Goal: Task Accomplishment & Management: Manage account settings

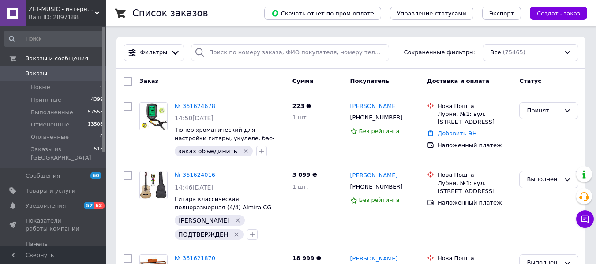
click at [66, 11] on span "ZET-MUSIC - интернет-магазин музыкальных инструментов" at bounding box center [62, 9] width 66 height 8
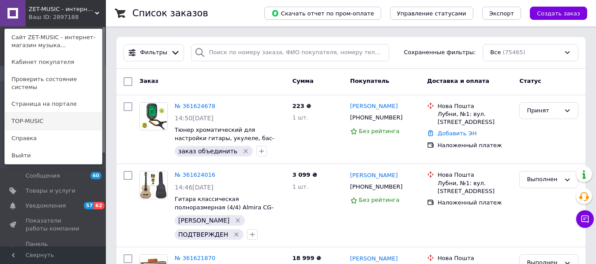
click at [30, 113] on link "TOP-MUSIC" at bounding box center [53, 121] width 97 height 17
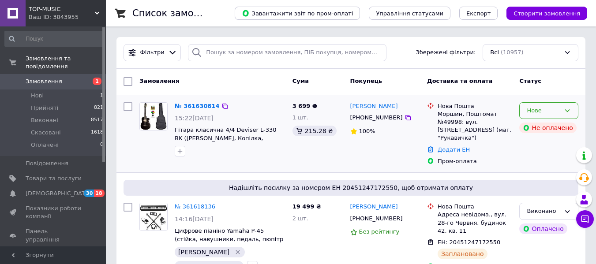
click at [565, 112] on icon at bounding box center [567, 110] width 7 height 7
click at [562, 128] on li "Прийнято" at bounding box center [549, 129] width 58 height 16
click at [404, 117] on div at bounding box center [408, 117] width 9 height 9
click at [405, 118] on icon at bounding box center [408, 117] width 7 height 7
click at [175, 154] on button "button" at bounding box center [180, 151] width 11 height 11
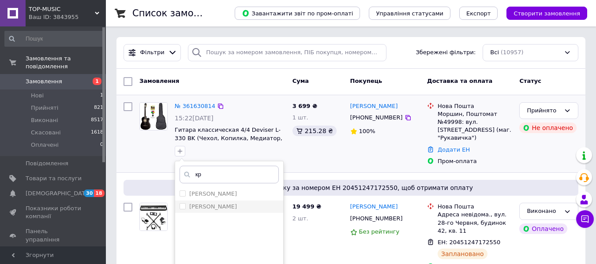
type input "кр"
click at [214, 208] on div "[PERSON_NAME]" at bounding box center [229, 207] width 99 height 8
checkbox input "true"
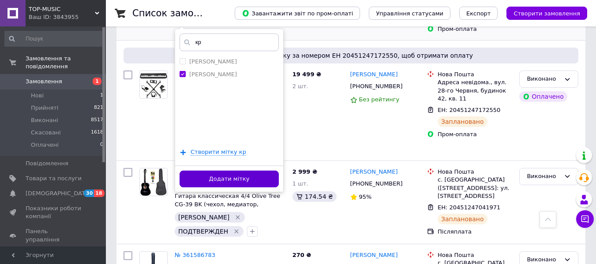
click at [221, 175] on button "Додати мітку" at bounding box center [229, 179] width 99 height 17
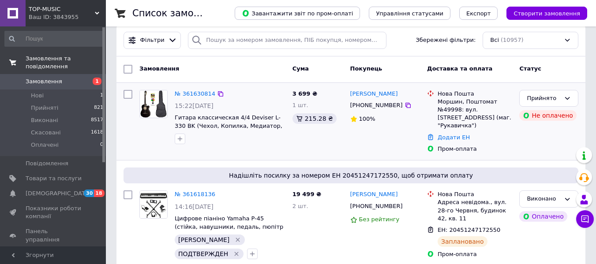
scroll to position [0, 0]
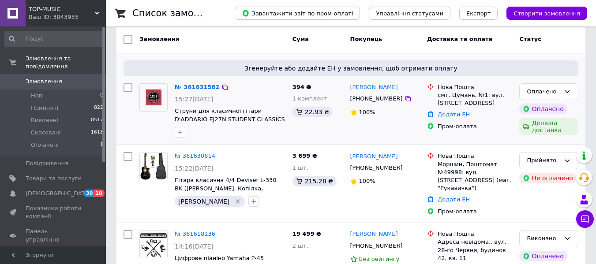
scroll to position [44, 0]
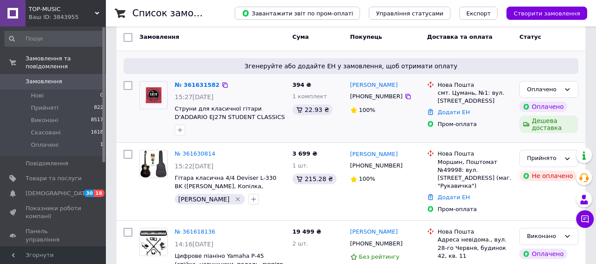
drag, startPoint x: 184, startPoint y: 128, endPoint x: 200, endPoint y: 130, distance: 15.1
click at [184, 128] on button "button" at bounding box center [180, 130] width 11 height 11
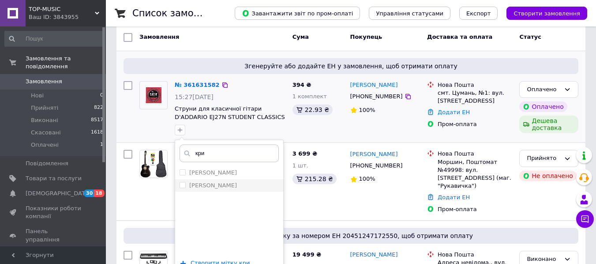
type input "кри"
click at [229, 191] on li "[PERSON_NAME]" at bounding box center [229, 186] width 108 height 12
checkbox input "true"
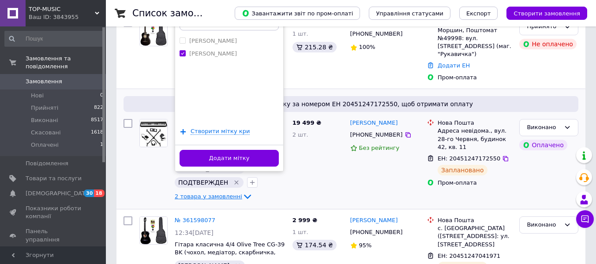
scroll to position [177, 0]
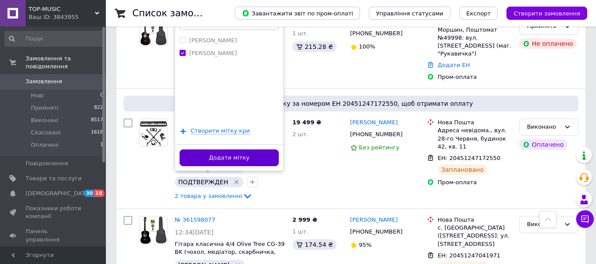
click at [228, 162] on button "Додати мітку" at bounding box center [229, 158] width 99 height 17
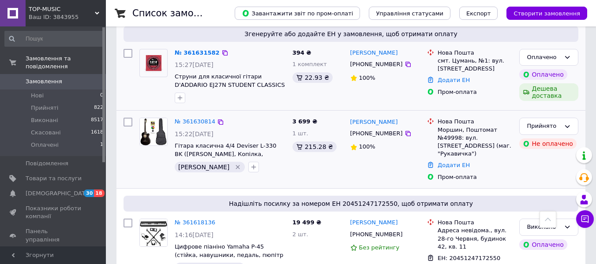
scroll to position [44, 0]
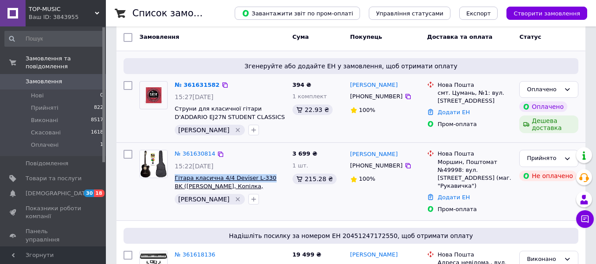
drag, startPoint x: 172, startPoint y: 177, endPoint x: 262, endPoint y: 177, distance: 90.0
click at [262, 177] on div "№ 361630814 15:22, 12.09.2025 Гітара класична 4/4 Deviser L-330 BK (Чехол, Копі…" at bounding box center [230, 178] width 118 height 62
copy span "Гітара класична 4/4 Deviser L-330"
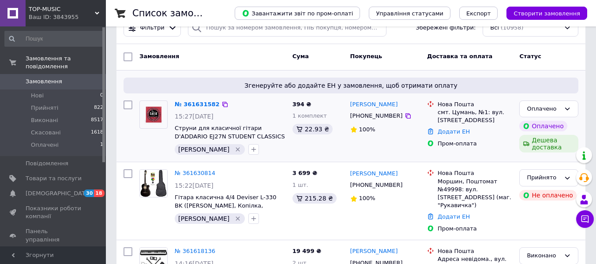
scroll to position [44, 0]
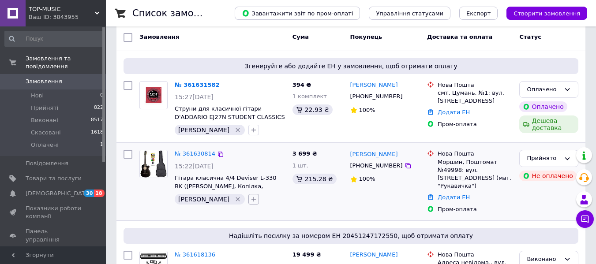
click at [250, 201] on icon "button" at bounding box center [253, 199] width 7 height 7
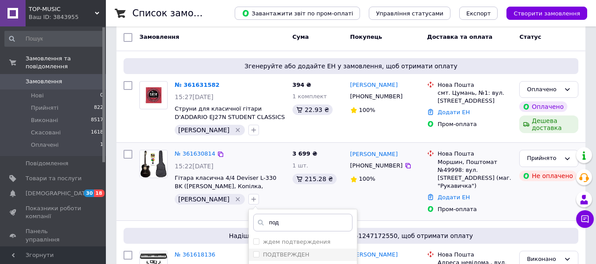
type input "под"
click at [263, 255] on label "ПОДТВЕРЖДЕН" at bounding box center [286, 255] width 46 height 7
checkbox input "true"
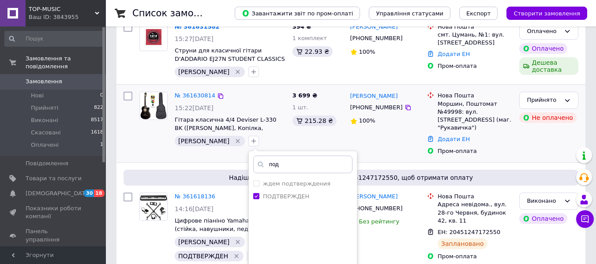
scroll to position [177, 0]
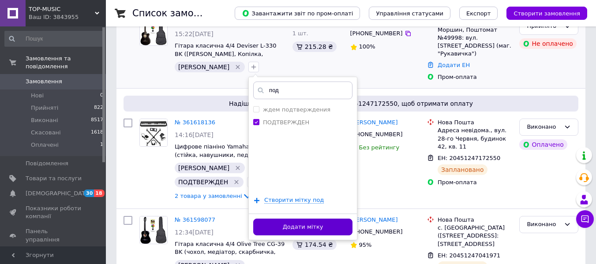
click at [256, 228] on button "Додати мітку" at bounding box center [302, 227] width 99 height 17
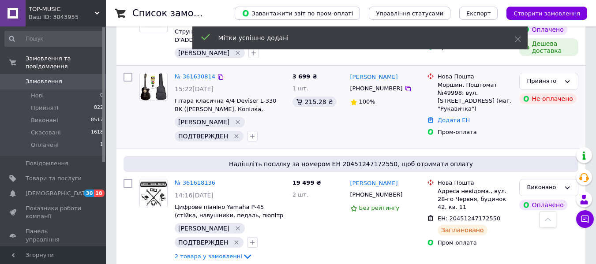
scroll to position [88, 0]
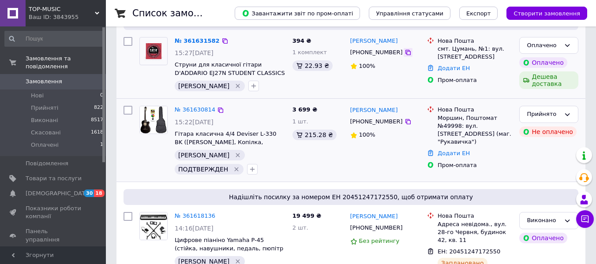
click at [405, 53] on icon at bounding box center [408, 52] width 7 height 7
click at [216, 77] on span "Струни для класичної гітари D'ADDARIO EJ27N STUDENT CLASSICS NORMAL TENSION" at bounding box center [230, 69] width 111 height 16
click at [250, 85] on icon "button" at bounding box center [253, 86] width 7 height 7
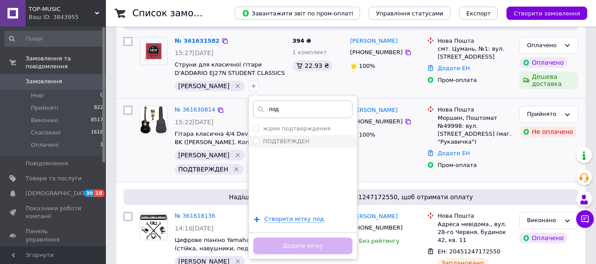
type input "под"
click at [266, 141] on label "ПОДТВЕРЖДЕН" at bounding box center [286, 141] width 46 height 7
checkbox input "true"
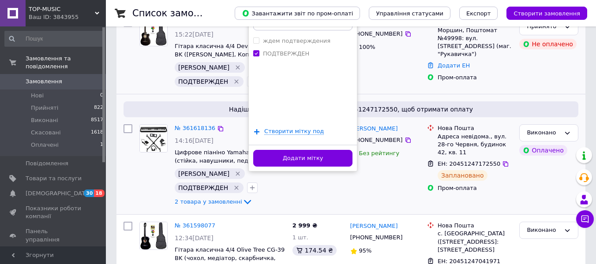
scroll to position [177, 0]
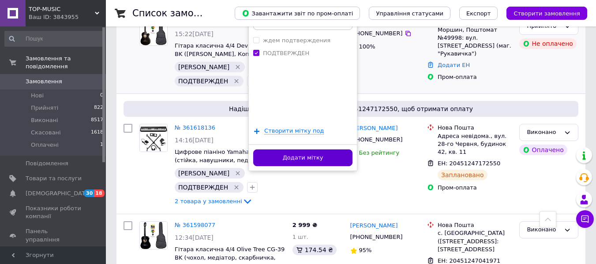
click at [268, 159] on button "Додати мітку" at bounding box center [302, 158] width 99 height 17
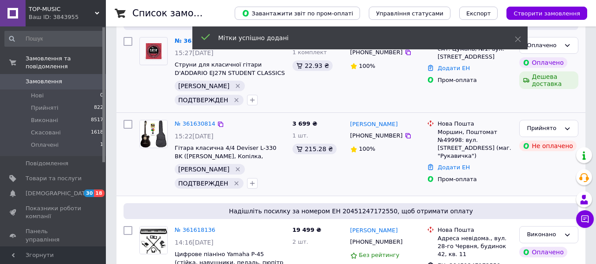
scroll to position [44, 0]
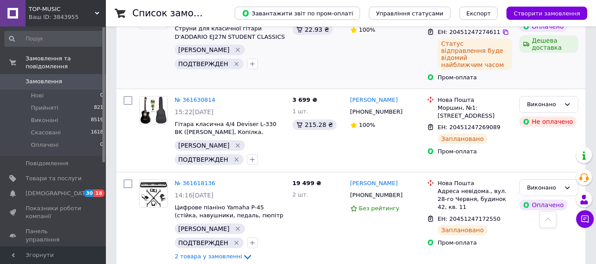
scroll to position [88, 0]
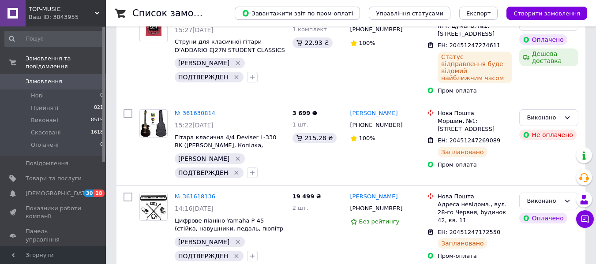
click at [68, 16] on div "Ваш ID: 3843955" at bounding box center [67, 17] width 77 height 8
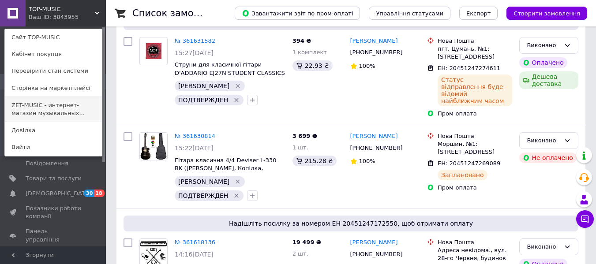
click at [65, 111] on link "ZET-MUSIC - интернет-магазин музыкальных..." at bounding box center [53, 109] width 97 height 25
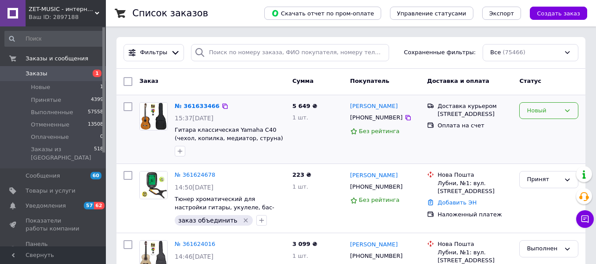
click at [570, 111] on icon at bounding box center [567, 110] width 7 height 7
click at [539, 126] on li "Принят" at bounding box center [549, 129] width 58 height 16
click at [181, 156] on button "button" at bounding box center [180, 151] width 11 height 11
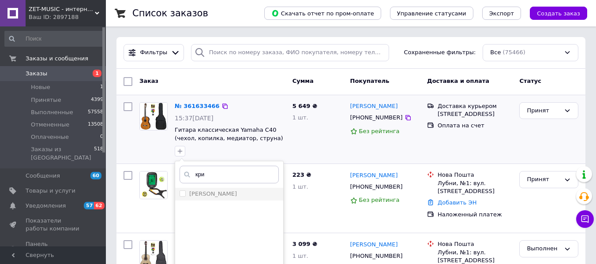
type input "кри"
click at [247, 191] on div "[PERSON_NAME]" at bounding box center [229, 194] width 99 height 8
checkbox input "true"
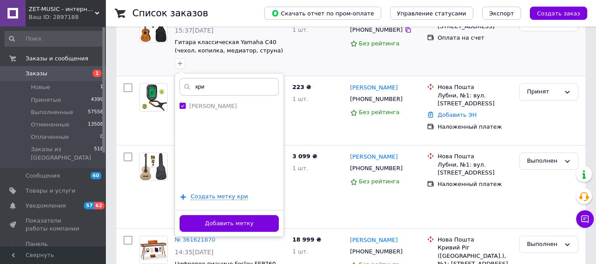
scroll to position [88, 0]
click at [253, 217] on button "Добавить метку" at bounding box center [229, 223] width 99 height 17
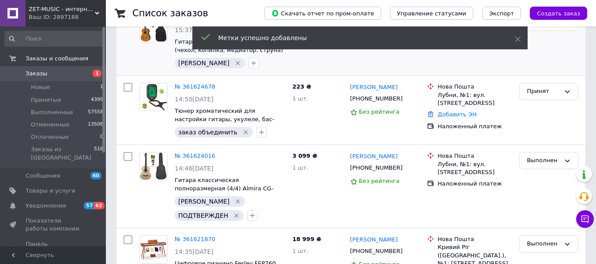
scroll to position [0, 0]
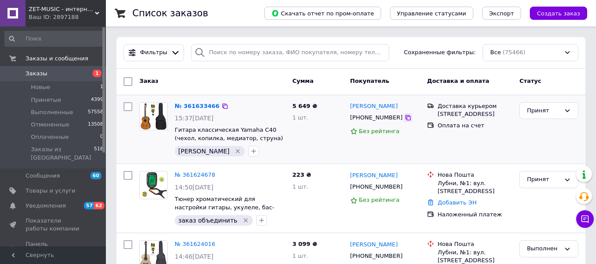
click at [405, 119] on icon at bounding box center [408, 117] width 7 height 7
click at [250, 154] on icon "button" at bounding box center [253, 151] width 7 height 7
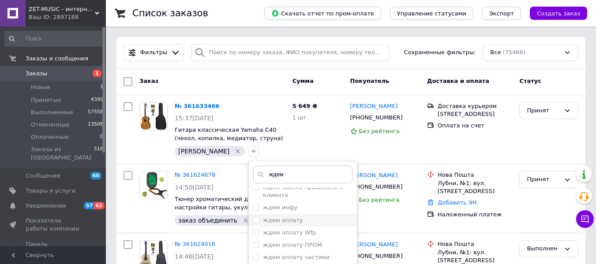
type input "ждем"
click at [267, 219] on div "ждем оплату" at bounding box center [302, 221] width 99 height 8
checkbox input "true"
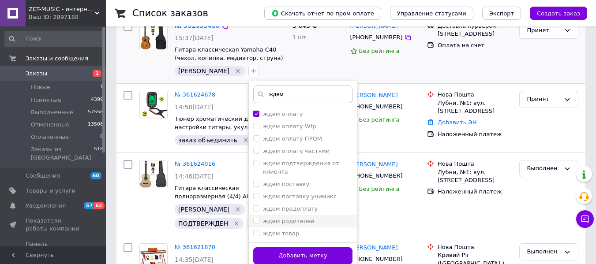
scroll to position [88, 0]
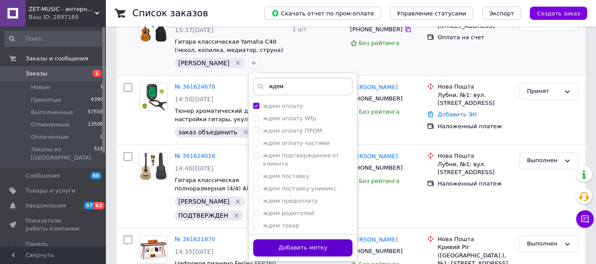
click at [296, 251] on button "Добавить метку" at bounding box center [302, 248] width 99 height 17
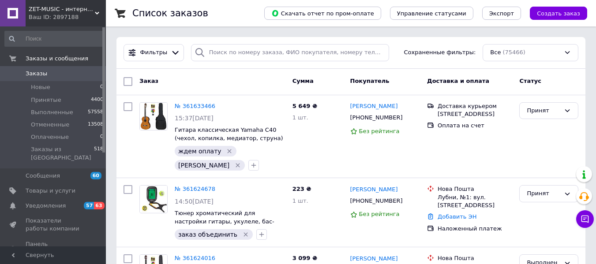
click at [44, 20] on div "Ваш ID: 2897188" at bounding box center [67, 17] width 77 height 8
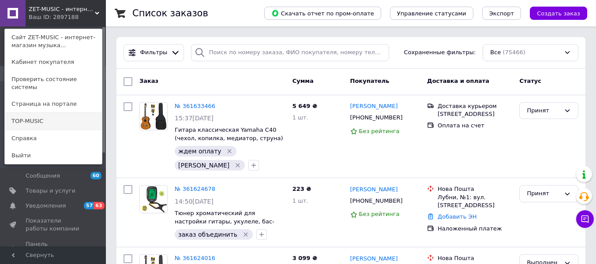
click at [41, 113] on link "TOP-MUSIC" at bounding box center [53, 121] width 97 height 17
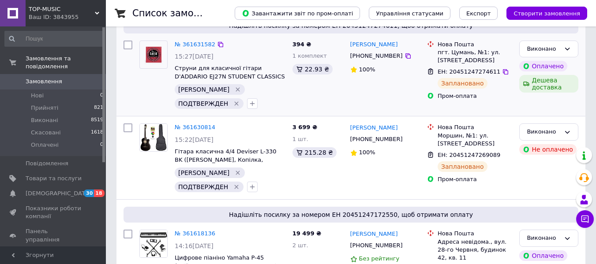
scroll to position [88, 0]
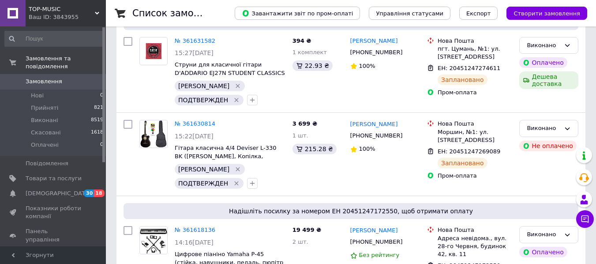
click at [68, 16] on div "Ваш ID: 3843955" at bounding box center [67, 17] width 77 height 8
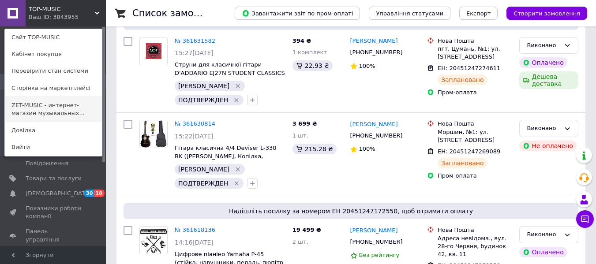
click at [70, 117] on link "ZET-MUSIC - интернет-магазин музыкальных..." at bounding box center [53, 109] width 97 height 25
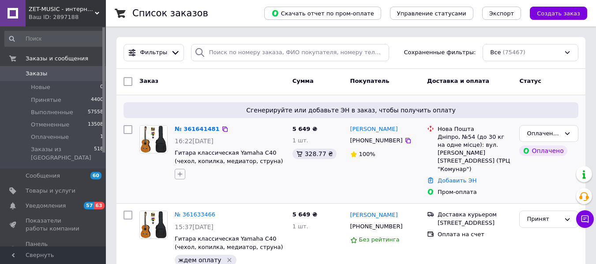
click at [175, 171] on button "button" at bounding box center [180, 174] width 11 height 11
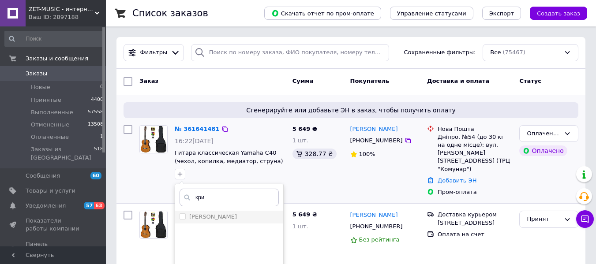
type input "кри"
click at [192, 217] on label "[PERSON_NAME]" at bounding box center [213, 217] width 48 height 7
checkbox input "true"
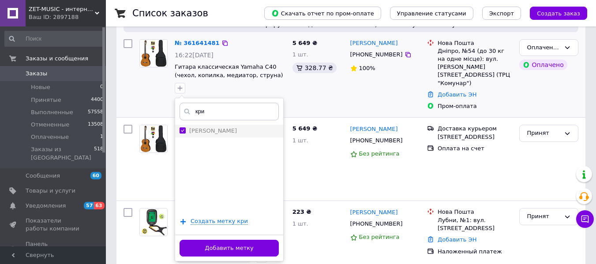
scroll to position [88, 0]
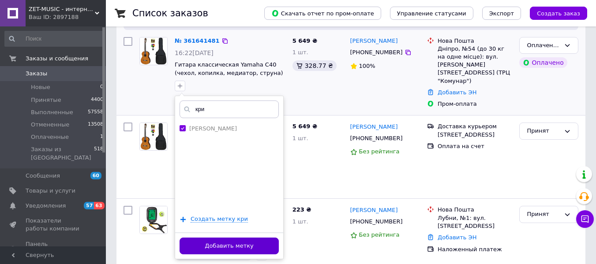
click at [209, 239] on button "Добавить метку" at bounding box center [229, 246] width 99 height 17
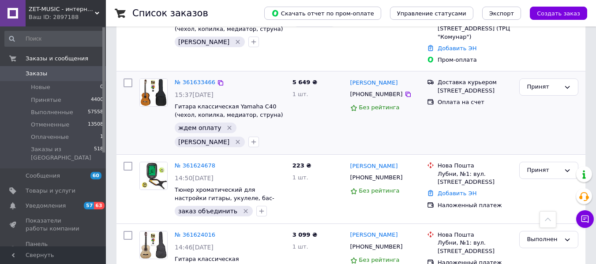
scroll to position [44, 0]
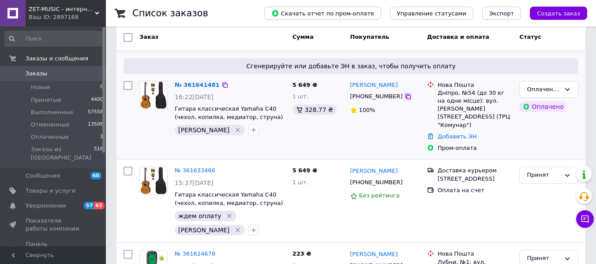
click at [406, 95] on icon at bounding box center [408, 96] width 5 height 5
click at [248, 135] on button "button" at bounding box center [253, 130] width 11 height 11
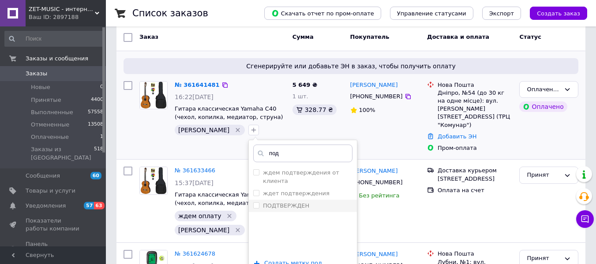
type input "под"
click at [249, 202] on li "ПОДТВЕРЖДЕН" at bounding box center [303, 206] width 108 height 12
checkbox input "true"
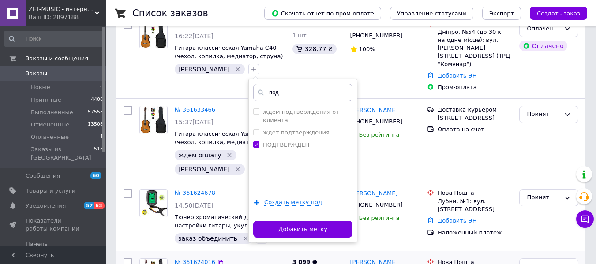
scroll to position [177, 0]
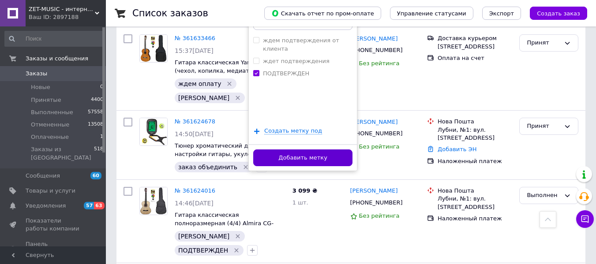
click at [253, 151] on button "Добавить метку" at bounding box center [302, 158] width 99 height 17
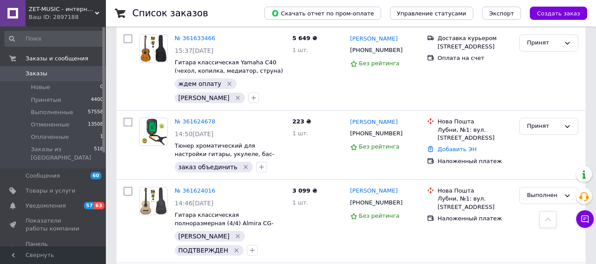
scroll to position [0, 0]
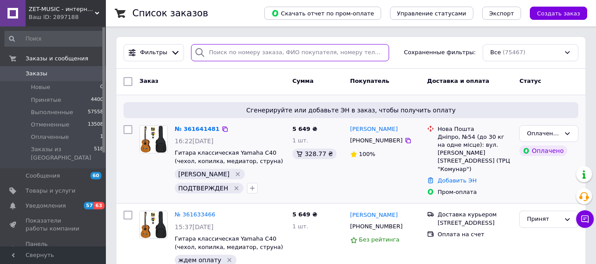
click at [242, 59] on input "search" at bounding box center [290, 52] width 198 height 17
paste input "[PHONE_NUMBER]"
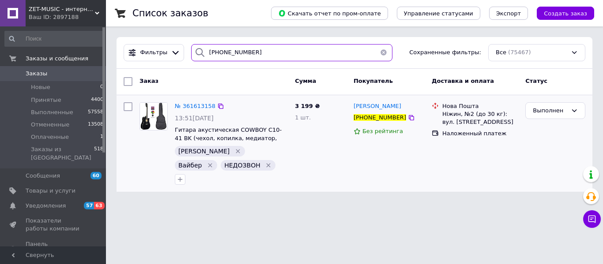
type input "[PHONE_NUMBER]"
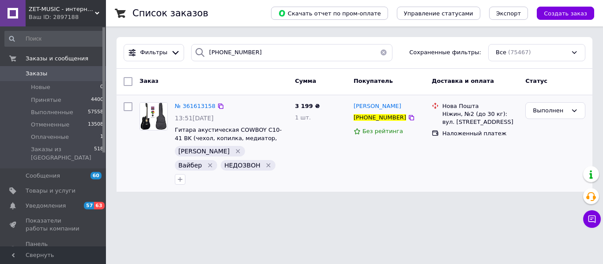
click at [214, 162] on icon "Удалить метку" at bounding box center [210, 165] width 7 height 7
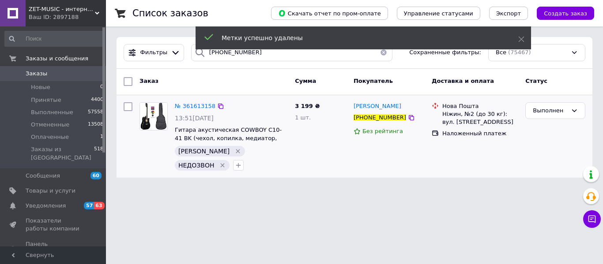
click at [226, 162] on icon "Удалить метку" at bounding box center [222, 165] width 7 height 7
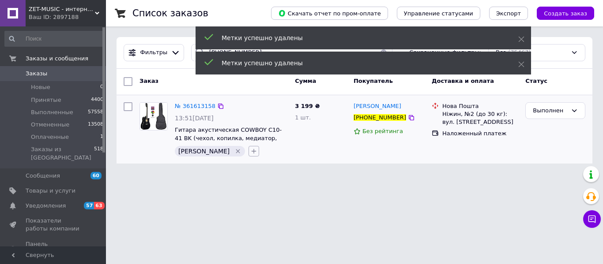
click at [250, 152] on icon "button" at bounding box center [253, 151] width 7 height 7
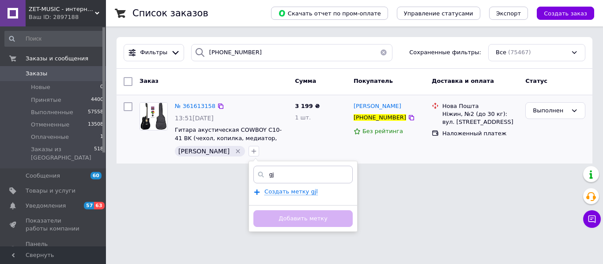
type input "g"
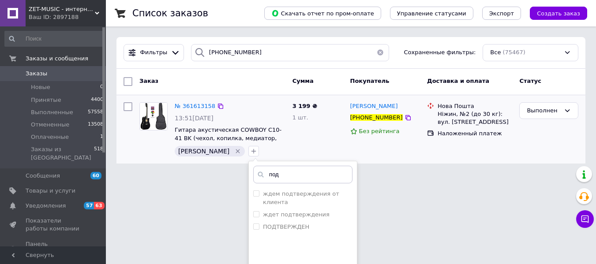
type input "под"
drag, startPoint x: 259, startPoint y: 226, endPoint x: 259, endPoint y: 221, distance: 4.9
click at [259, 225] on ul "ждем подтверждения от клиента ждет подтверждения ПОДТВЕРЖДЕН" at bounding box center [303, 232] width 108 height 88
click at [263, 224] on label "ПОДТВЕРЖДЕН" at bounding box center [286, 227] width 46 height 7
checkbox input "true"
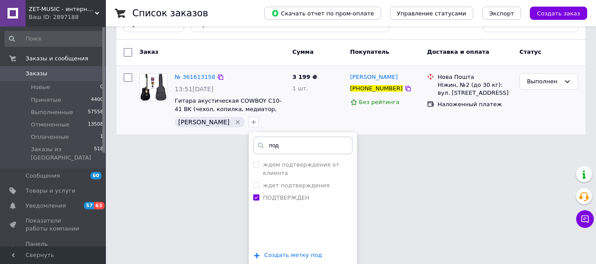
scroll to position [60, 0]
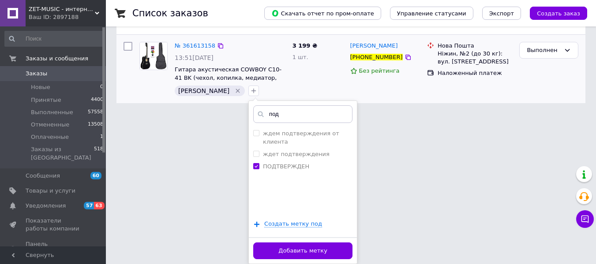
click at [282, 242] on div "Добавить метку" at bounding box center [303, 250] width 108 height 27
click at [285, 253] on button "Добавить метку" at bounding box center [302, 251] width 99 height 17
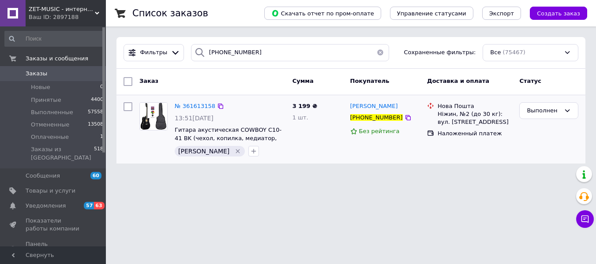
scroll to position [0, 0]
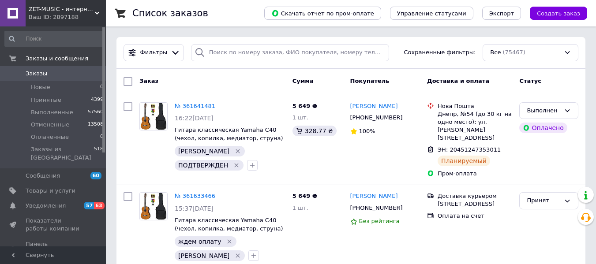
click at [64, 13] on span "ZET-MUSIC - интернет-магазин музыкальных инструментов" at bounding box center [62, 9] width 66 height 8
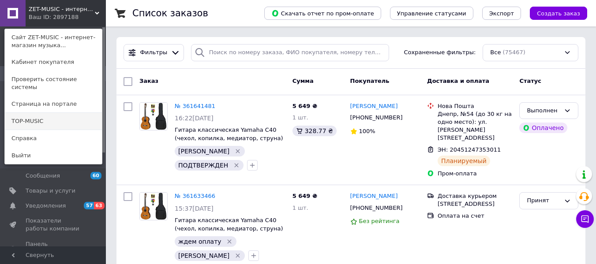
click at [29, 113] on link "TOP-MUSIC" at bounding box center [53, 121] width 97 height 17
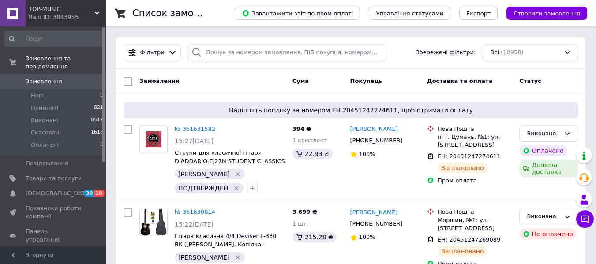
click at [70, 5] on span "TOP-MUSIC" at bounding box center [62, 9] width 66 height 8
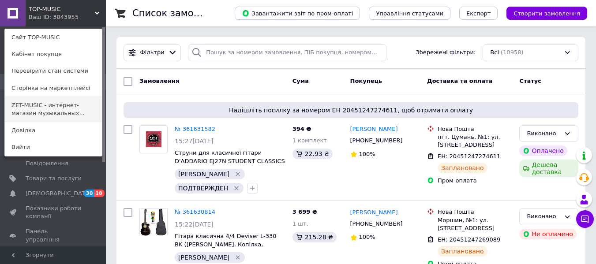
click at [31, 102] on link "ZET-MUSIC - интернет-магазин музыкальных..." at bounding box center [53, 109] width 97 height 25
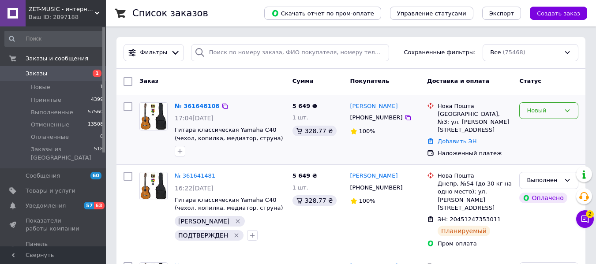
click at [561, 111] on div "Новый" at bounding box center [549, 110] width 59 height 17
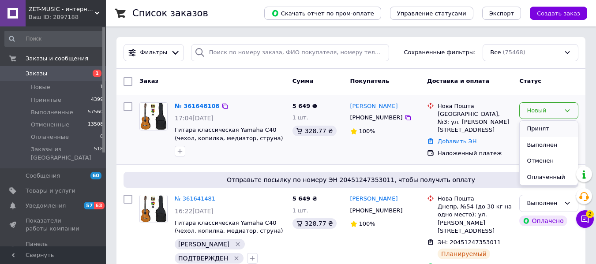
click at [565, 128] on li "Принят" at bounding box center [549, 129] width 58 height 16
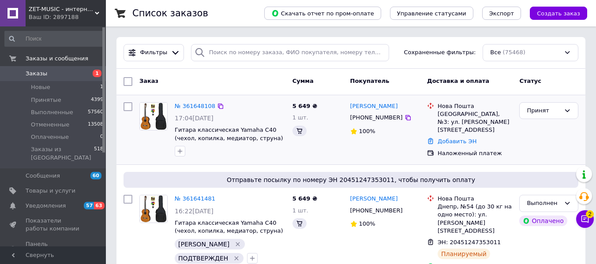
click at [183, 154] on icon "button" at bounding box center [180, 151] width 7 height 7
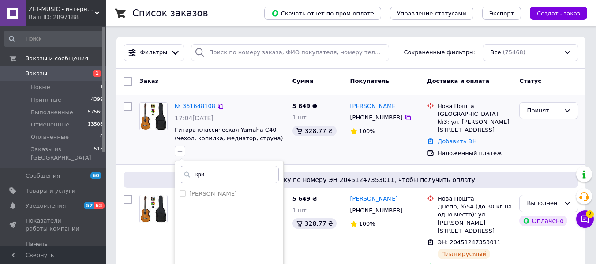
type input "кри"
click at [192, 188] on div "кри Крис Создать метку кри Добавить метку" at bounding box center [229, 243] width 109 height 164
click at [196, 193] on label "[PERSON_NAME]" at bounding box center [213, 194] width 48 height 7
checkbox input "true"
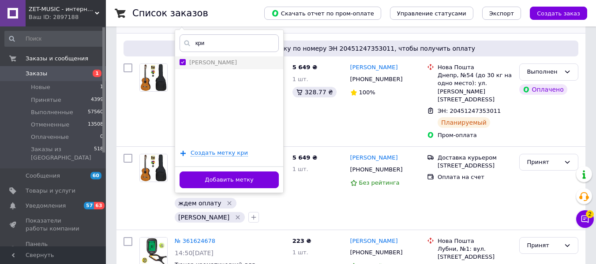
scroll to position [132, 0]
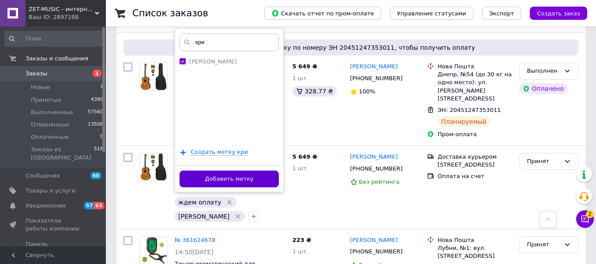
click at [206, 182] on button "Добавить метку" at bounding box center [229, 179] width 99 height 17
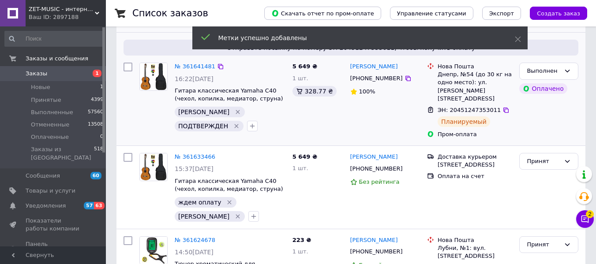
scroll to position [0, 0]
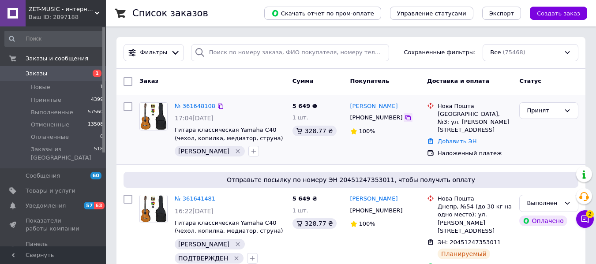
click at [406, 116] on icon at bounding box center [408, 117] width 5 height 5
click at [405, 115] on icon at bounding box center [408, 117] width 7 height 7
click at [250, 151] on icon "button" at bounding box center [253, 151] width 7 height 7
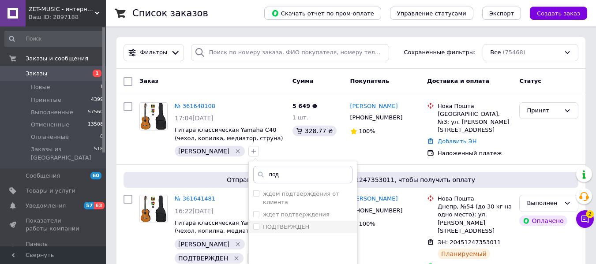
type input "под"
click at [263, 224] on label "ПОДТВЕРЖДЕН" at bounding box center [286, 227] width 46 height 7
checkbox input "true"
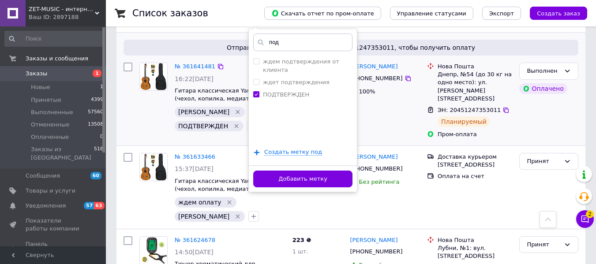
click at [274, 179] on button "Добавить метку" at bounding box center [302, 179] width 99 height 17
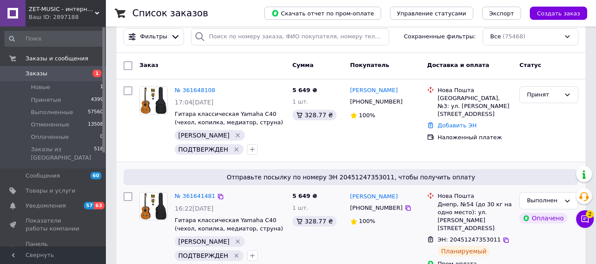
scroll to position [0, 0]
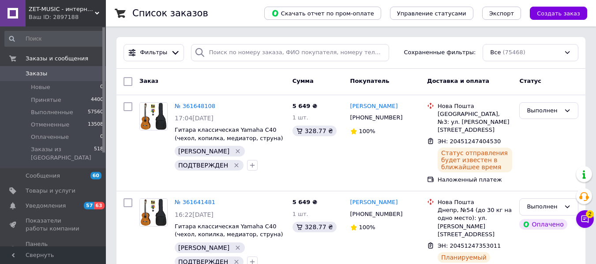
click at [79, 17] on div "Ваш ID: 2897188" at bounding box center [67, 17] width 77 height 8
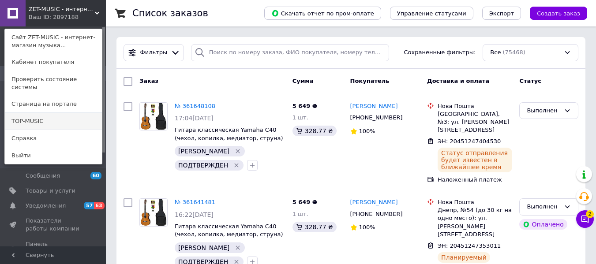
click at [59, 113] on link "TOP-MUSIC" at bounding box center [53, 121] width 97 height 17
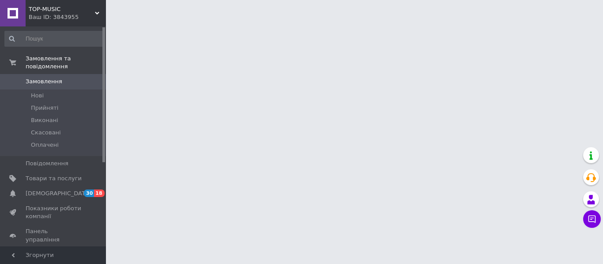
click at [92, 20] on div "Ваш ID: 3843955" at bounding box center [67, 17] width 77 height 8
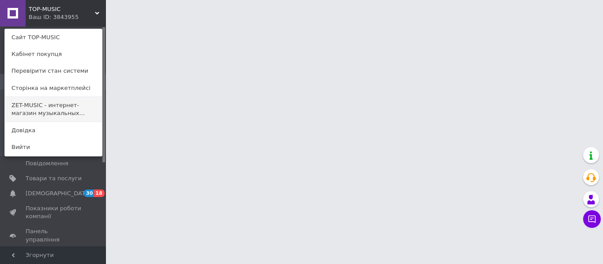
click at [76, 109] on link "ZET-MUSIC - интернет-магазин музыкальных..." at bounding box center [53, 109] width 97 height 25
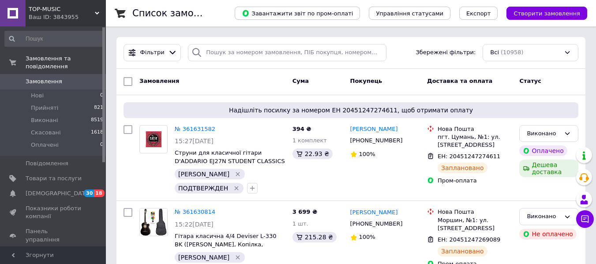
click at [89, 17] on div "Ваш ID: 3843955" at bounding box center [67, 17] width 77 height 8
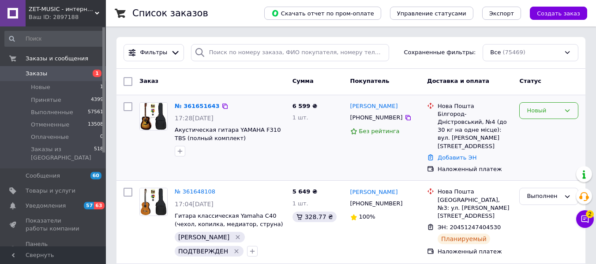
click at [553, 108] on div "Новый" at bounding box center [544, 110] width 34 height 9
click at [532, 132] on li "Принят" at bounding box center [549, 129] width 58 height 16
click at [180, 151] on icon "button" at bounding box center [180, 151] width 5 height 5
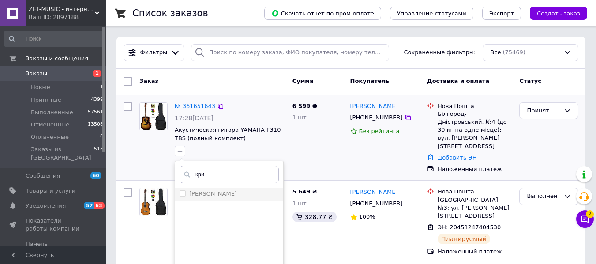
type input "кри"
click at [211, 198] on div "[PERSON_NAME]" at bounding box center [229, 194] width 99 height 8
checkbox input "true"
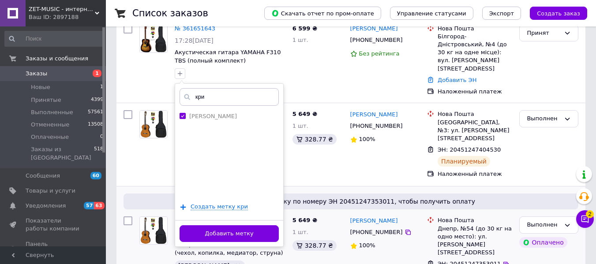
scroll to position [177, 0]
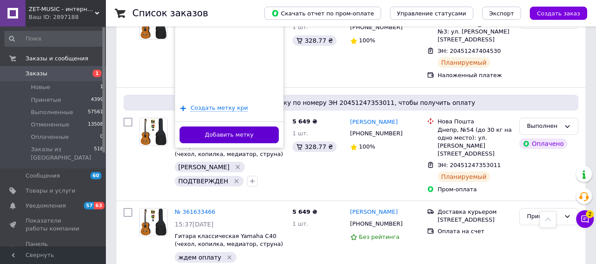
click at [206, 137] on button "Добавить метку" at bounding box center [229, 135] width 99 height 17
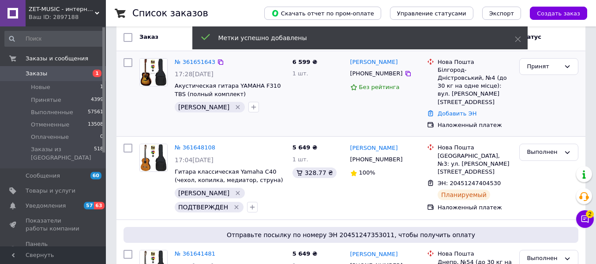
scroll to position [0, 0]
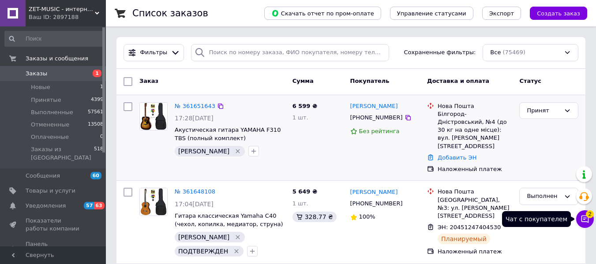
click at [583, 216] on icon at bounding box center [586, 220] width 8 height 8
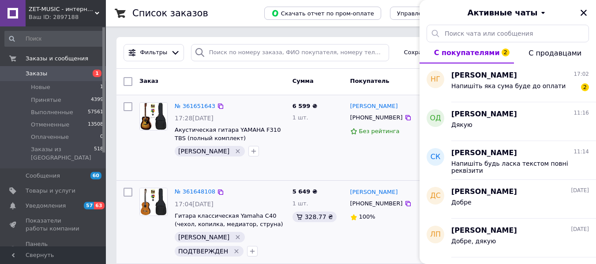
click at [398, 229] on div "Артем Бородин +380966490590 100%" at bounding box center [385, 222] width 77 height 76
click at [588, 12] on button "Закрыть" at bounding box center [584, 13] width 11 height 11
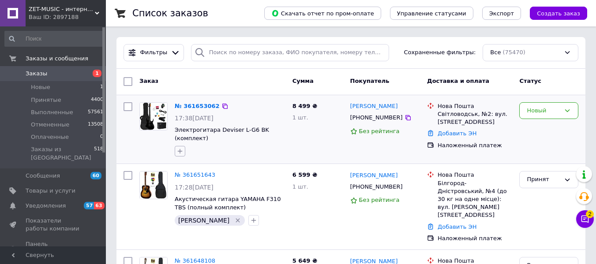
click at [181, 148] on icon "button" at bounding box center [180, 151] width 7 height 7
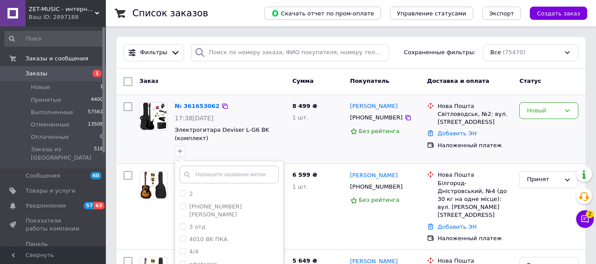
click at [565, 120] on div "Новый" at bounding box center [549, 130] width 66 height 62
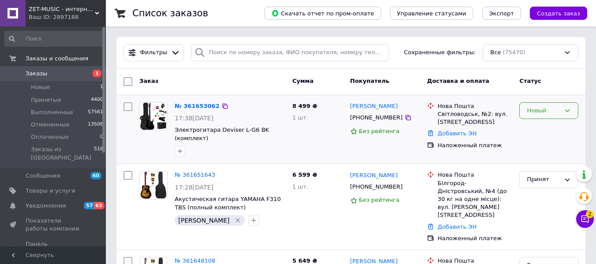
click at [559, 113] on div "Новый" at bounding box center [544, 110] width 34 height 9
click at [553, 134] on li "Принят" at bounding box center [549, 129] width 58 height 16
click at [184, 146] on button "button" at bounding box center [180, 151] width 11 height 11
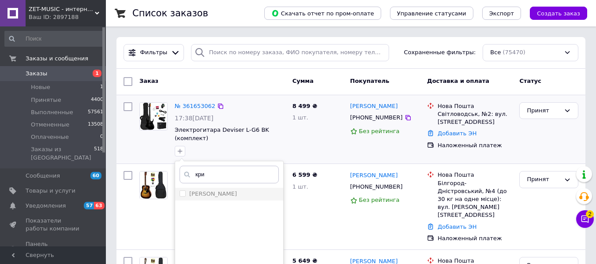
type input "кри"
click at [209, 190] on div "[PERSON_NAME]" at bounding box center [229, 194] width 99 height 8
checkbox input "true"
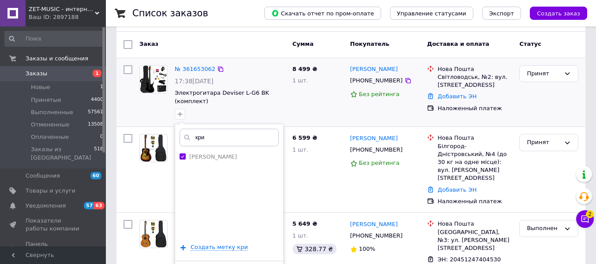
scroll to position [88, 0]
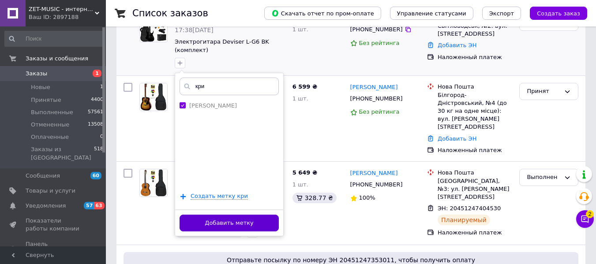
click at [228, 215] on button "Добавить метку" at bounding box center [229, 223] width 99 height 17
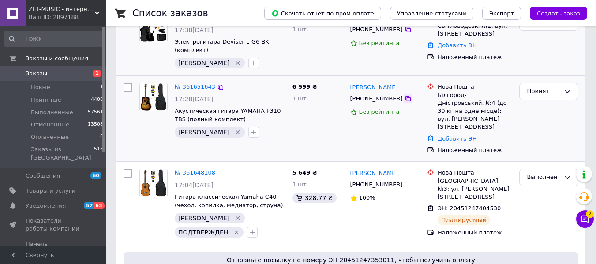
click at [404, 94] on div at bounding box center [408, 98] width 9 height 9
click at [405, 95] on icon at bounding box center [408, 98] width 7 height 7
click at [248, 127] on button "button" at bounding box center [253, 132] width 11 height 11
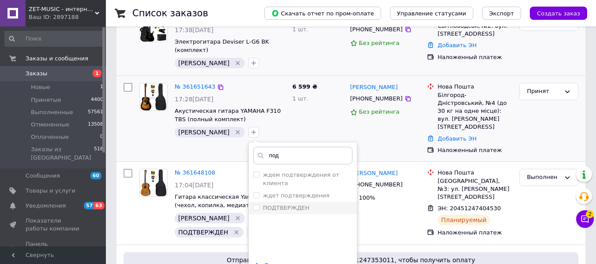
type input "под"
click at [263, 205] on label "ПОДТВЕРЖДЕН" at bounding box center [286, 208] width 46 height 7
checkbox input "true"
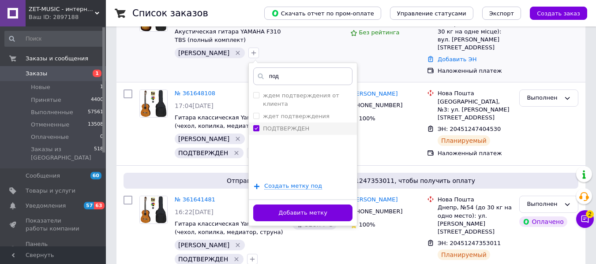
scroll to position [177, 0]
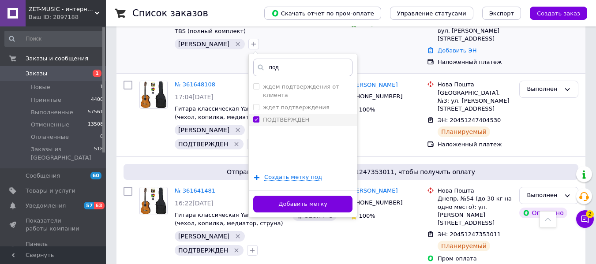
click at [253, 196] on button "Добавить метку" at bounding box center [302, 204] width 99 height 17
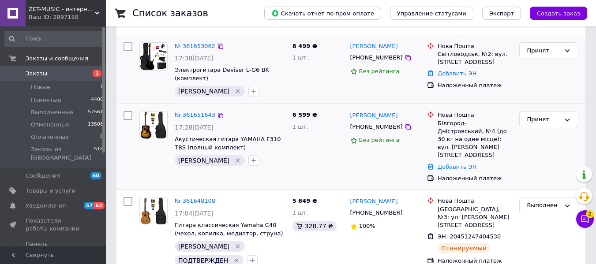
scroll to position [44, 0]
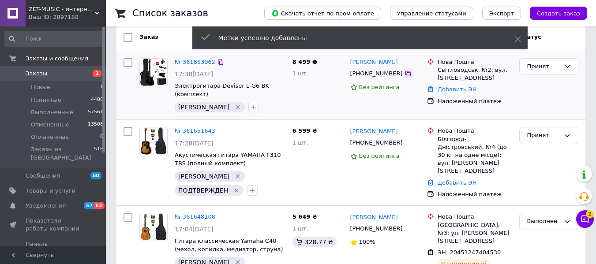
click at [405, 74] on icon at bounding box center [408, 73] width 7 height 7
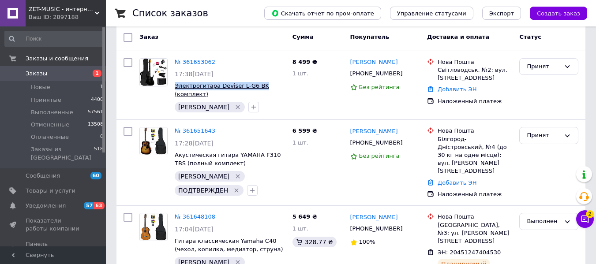
drag, startPoint x: 171, startPoint y: 84, endPoint x: 255, endPoint y: 89, distance: 84.0
click at [255, 89] on div "№ 361653062 17:38, 12.09.2025 Электрогитара Deviser L-G6 BK (комплект) Крис" at bounding box center [230, 86] width 118 height 62
copy span "Электрогитара Deviser L-G6 BK"
click at [248, 102] on button "button" at bounding box center [253, 107] width 11 height 11
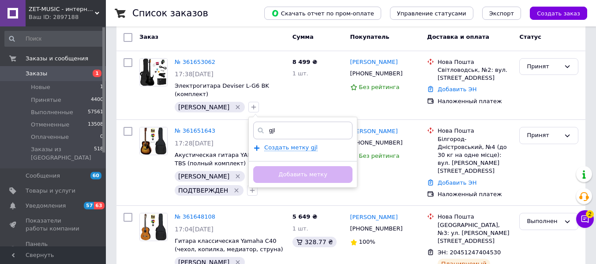
click at [253, 124] on input "gjl" at bounding box center [302, 131] width 99 height 18
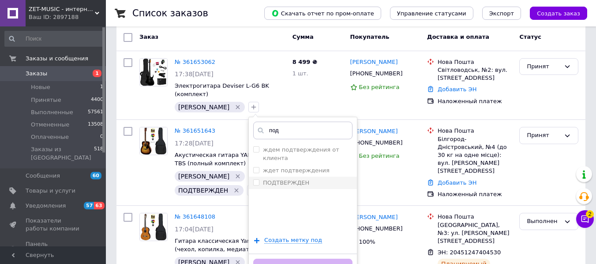
type input "под"
click at [263, 180] on label "ПОДТВЕРЖДЕН" at bounding box center [286, 183] width 46 height 7
checkbox input "true"
click at [272, 259] on button "Добавить метку" at bounding box center [302, 267] width 99 height 17
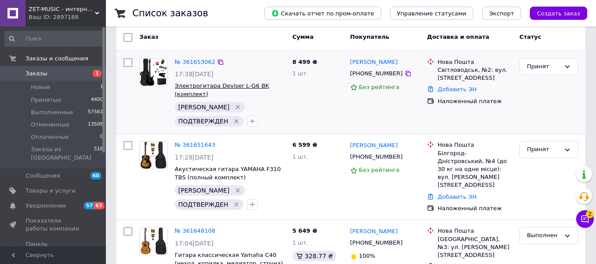
click at [196, 88] on span "Электрогитара Deviser L-G6 BK (комплект)" at bounding box center [222, 90] width 94 height 15
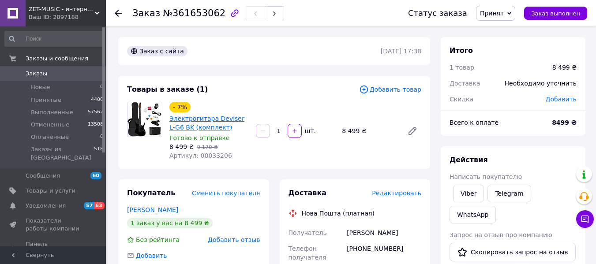
click at [220, 120] on link "Электрогитара Deviser L-G6 BK (комплект)" at bounding box center [206, 123] width 75 height 16
click at [119, 12] on icon at bounding box center [118, 13] width 7 height 7
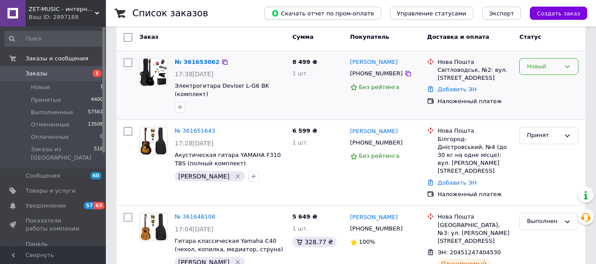
scroll to position [44, 0]
click at [567, 71] on div "Новый" at bounding box center [549, 66] width 59 height 17
drag, startPoint x: 546, startPoint y: 85, endPoint x: 211, endPoint y: 15, distance: 342.8
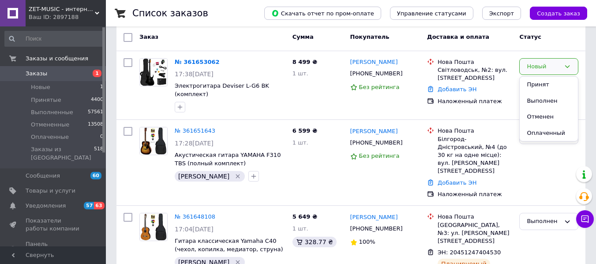
click at [545, 86] on li "Принят" at bounding box center [549, 85] width 58 height 16
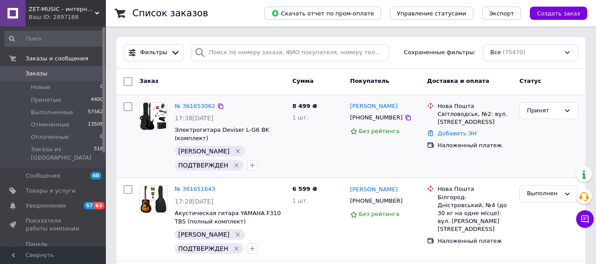
click at [240, 162] on icon "Удалить метку" at bounding box center [236, 165] width 7 height 7
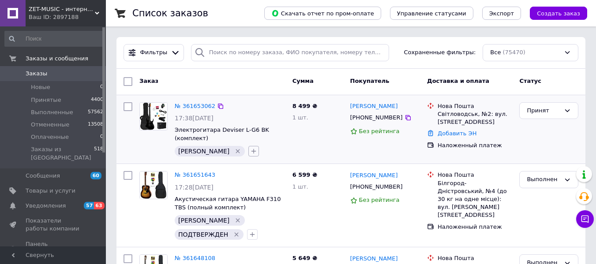
click at [250, 148] on icon "button" at bounding box center [253, 151] width 7 height 7
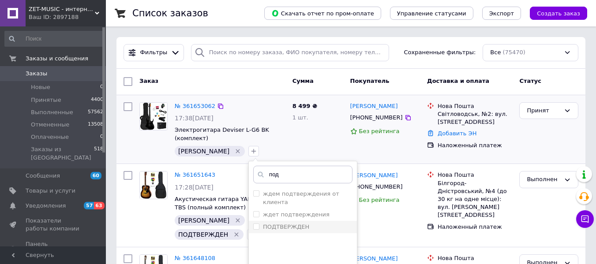
type input "под"
click at [263, 224] on label "ПОДТВЕРЖДЕН" at bounding box center [286, 227] width 46 height 7
checkbox input "true"
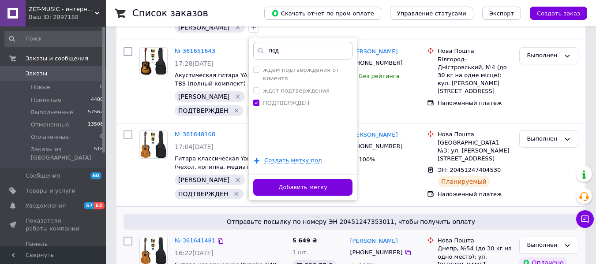
scroll to position [132, 0]
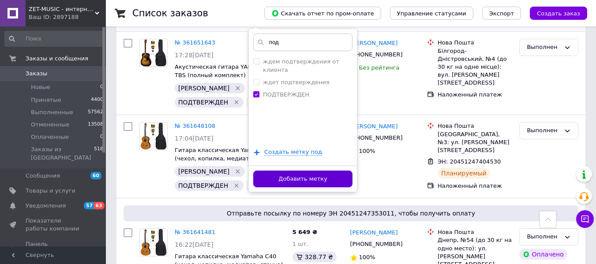
drag, startPoint x: 269, startPoint y: 160, endPoint x: 274, endPoint y: 168, distance: 8.7
click at [273, 166] on div "Добавить метку" at bounding box center [303, 179] width 108 height 27
click at [274, 171] on button "Добавить метку" at bounding box center [302, 179] width 99 height 17
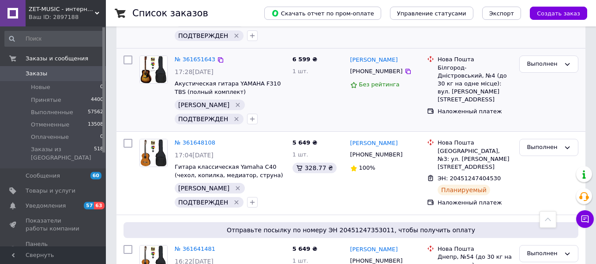
scroll to position [0, 0]
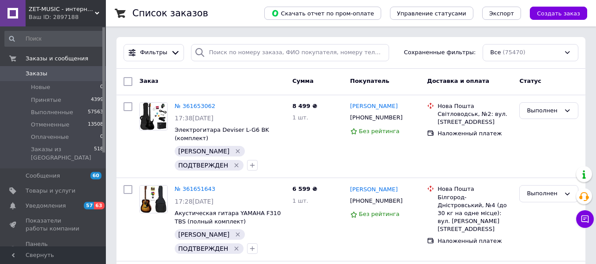
click at [55, 8] on span "ZET-MUSIC - интернет-магазин музыкальных инструментов" at bounding box center [62, 9] width 66 height 8
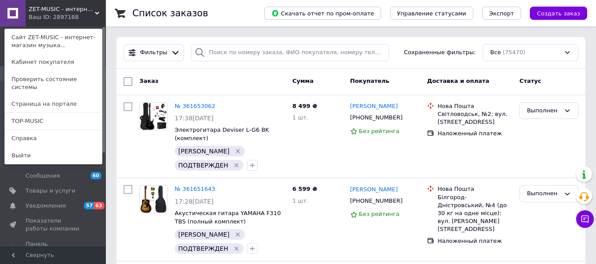
click at [56, 113] on link "TOP-MUSIC" at bounding box center [53, 121] width 97 height 17
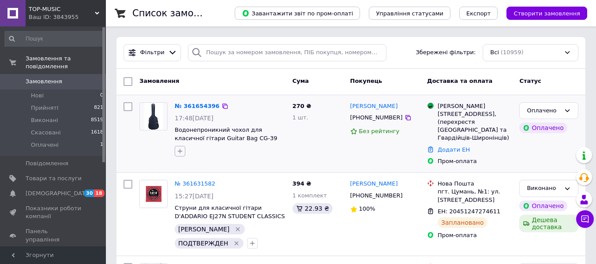
click at [181, 149] on icon "button" at bounding box center [180, 151] width 7 height 7
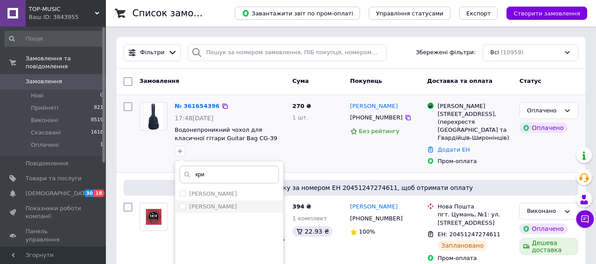
type input "кри"
click at [202, 209] on label "[PERSON_NAME]" at bounding box center [213, 206] width 48 height 7
checkbox input "true"
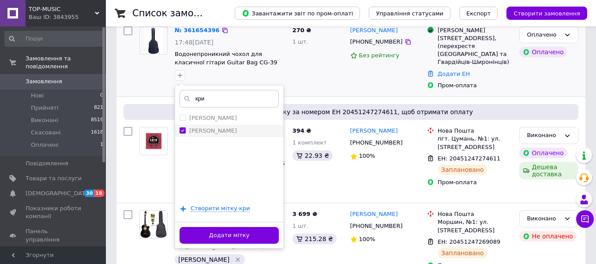
scroll to position [132, 0]
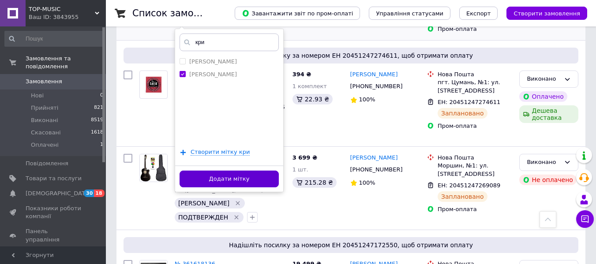
click at [228, 181] on button "Додати мітку" at bounding box center [229, 179] width 99 height 17
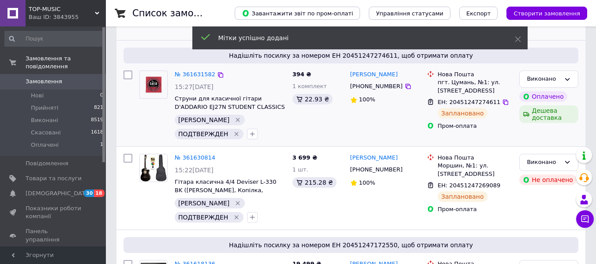
scroll to position [0, 0]
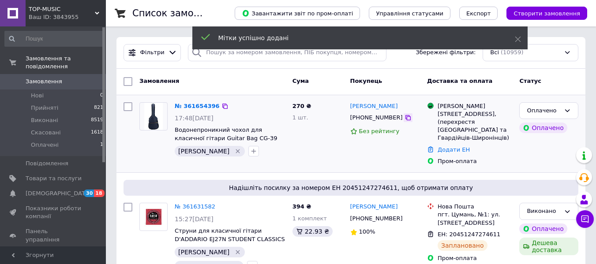
click at [406, 117] on icon at bounding box center [408, 117] width 5 height 5
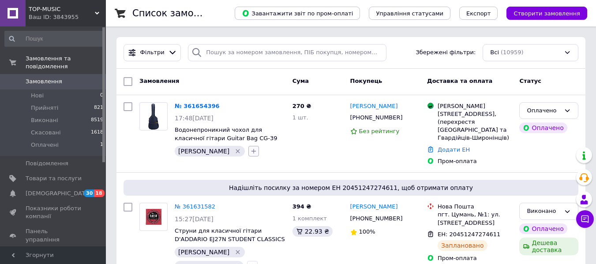
click at [250, 154] on icon "button" at bounding box center [253, 151] width 7 height 7
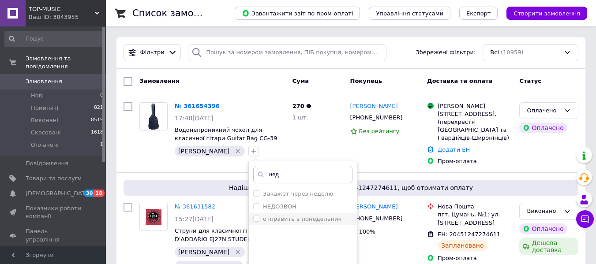
type input "нед"
click at [250, 213] on li "отправить в понедельник" at bounding box center [303, 219] width 108 height 12
checkbox input "true"
click at [263, 207] on label "НЕДОЗВОН" at bounding box center [280, 206] width 34 height 7
checkbox input "true"
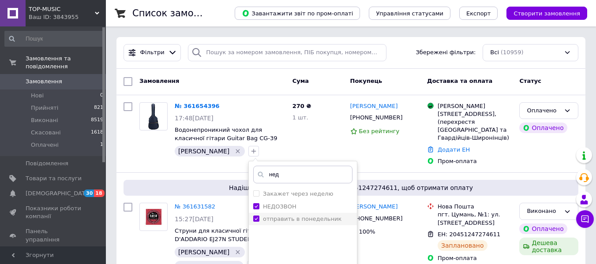
click at [263, 216] on label "отправить в понедельник" at bounding box center [302, 219] width 79 height 7
checkbox input "false"
click at [253, 183] on input "нед" at bounding box center [302, 175] width 99 height 18
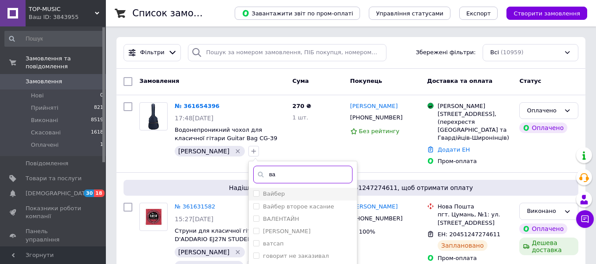
type input "ва"
click at [253, 193] on div "Вайбер" at bounding box center [302, 194] width 99 height 8
checkbox input "true"
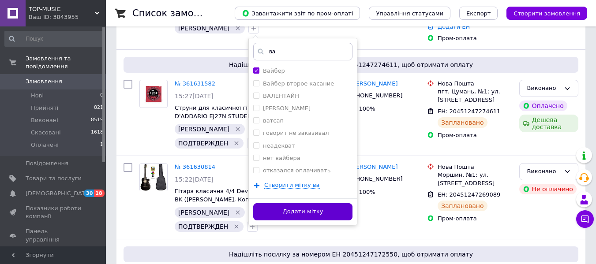
scroll to position [132, 0]
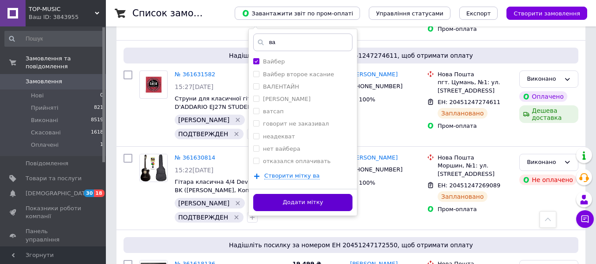
click at [289, 200] on button "Додати мітку" at bounding box center [302, 202] width 99 height 17
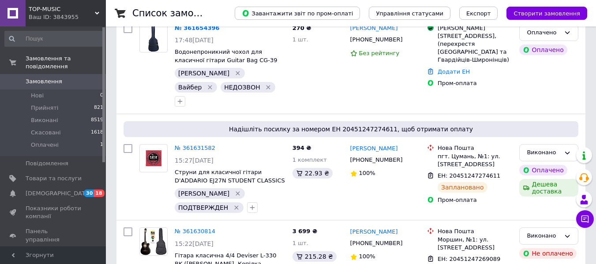
scroll to position [0, 0]
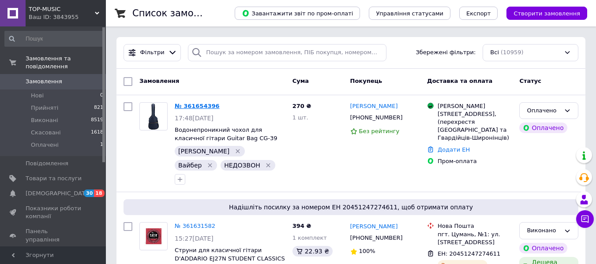
click at [183, 105] on link "№ 361654396" at bounding box center [197, 106] width 45 height 7
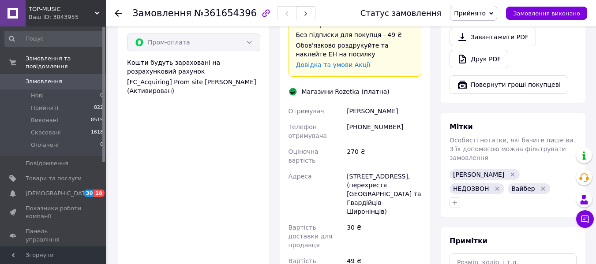
scroll to position [647, 0]
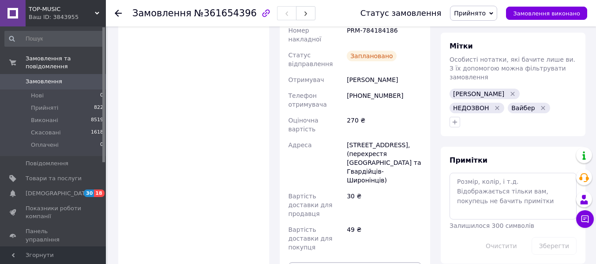
click at [121, 15] on icon at bounding box center [118, 13] width 7 height 7
